Goal: Information Seeking & Learning: Check status

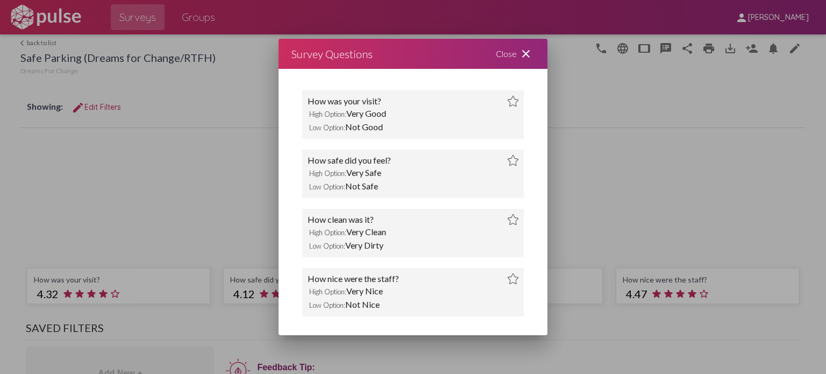
scroll to position [651, 0]
